Goal: Task Accomplishment & Management: Complete application form

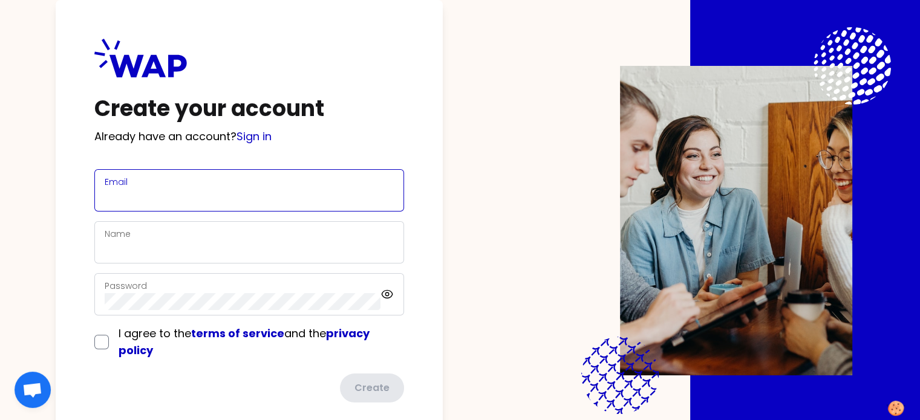
click at [198, 189] on input "Email" at bounding box center [249, 197] width 289 height 17
click at [239, 195] on input "[PERSON_NAME][EMAIL_ADDRESS][DOMAIN_NAME]" at bounding box center [249, 197] width 289 height 17
type input "[PERSON_NAME][EMAIL_ADDRESS][DOMAIN_NAME]"
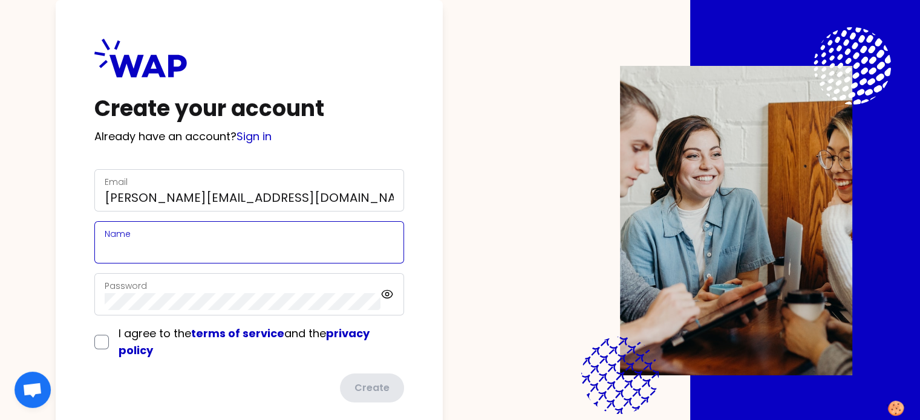
click at [171, 243] on input "Name" at bounding box center [249, 249] width 289 height 17
type input "[PERSON_NAME]"
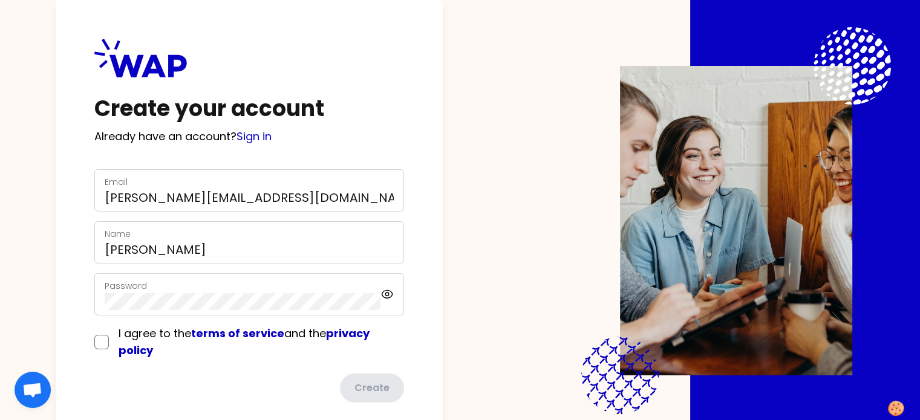
click at [115, 345] on div "Create your account Already have an account? Sign in Email [PERSON_NAME][EMAIL_…" at bounding box center [249, 220] width 387 height 441
click at [109, 343] on input "checkbox" at bounding box center [101, 342] width 15 height 15
checkbox input "true"
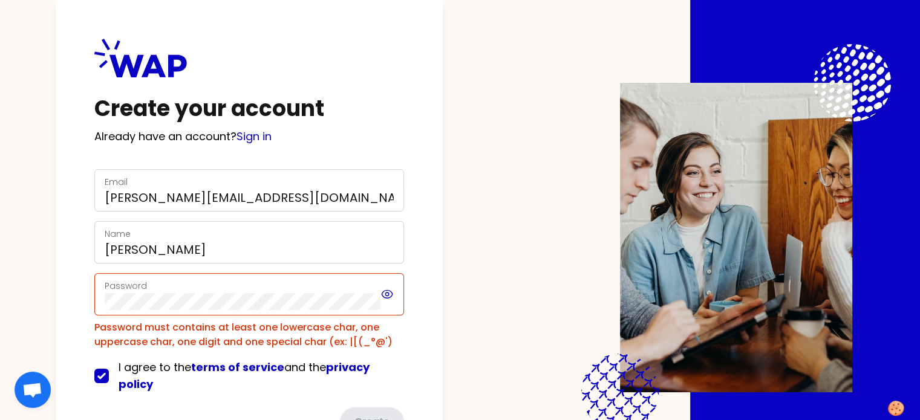
click at [392, 290] on icon at bounding box center [387, 294] width 11 height 8
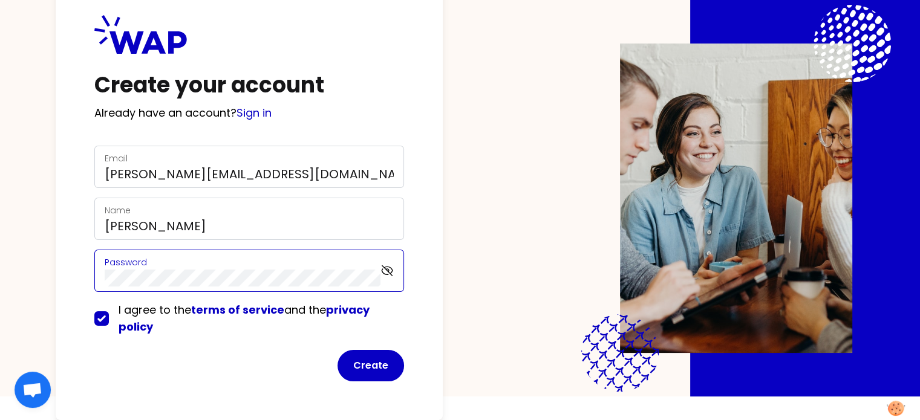
scroll to position [67, 0]
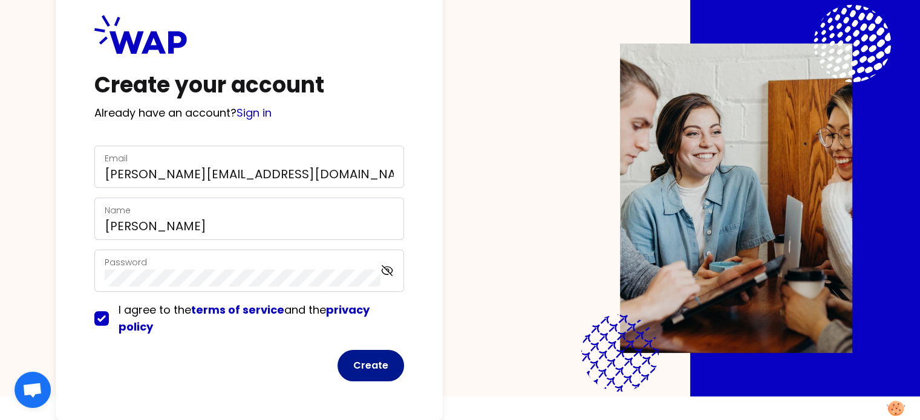
click at [391, 350] on button "Create" at bounding box center [370, 365] width 67 height 31
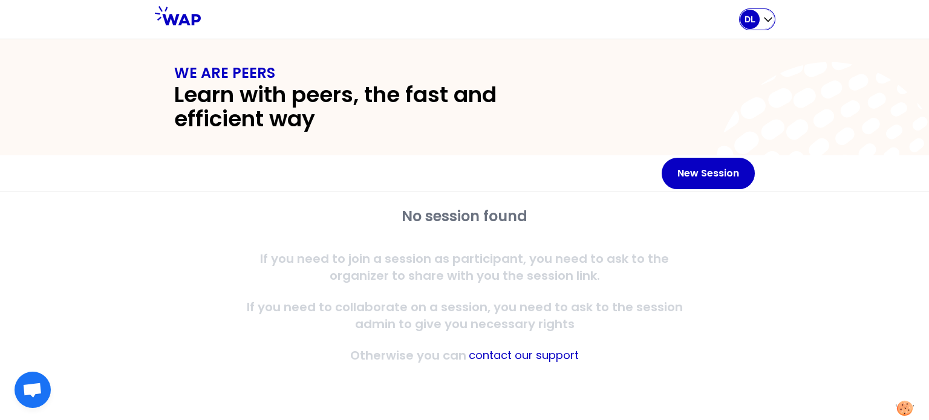
click at [766, 11] on div "DL" at bounding box center [757, 19] width 34 height 19
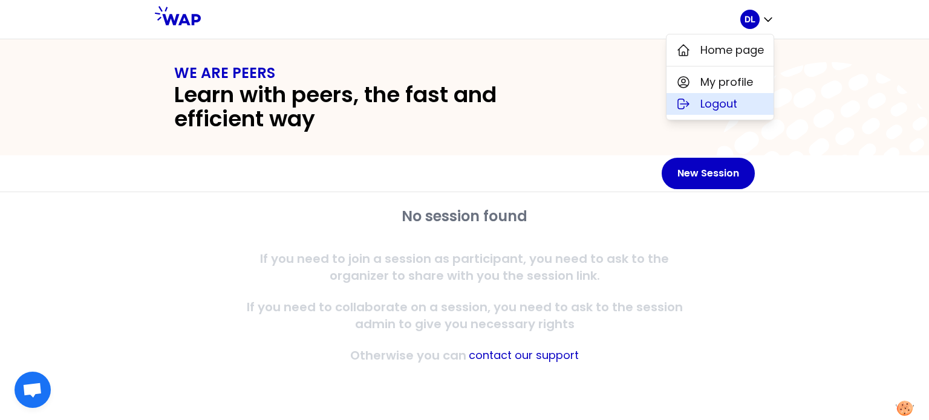
click at [738, 101] on button "Logout" at bounding box center [719, 104] width 107 height 22
